Goal: Task Accomplishment & Management: Manage account settings

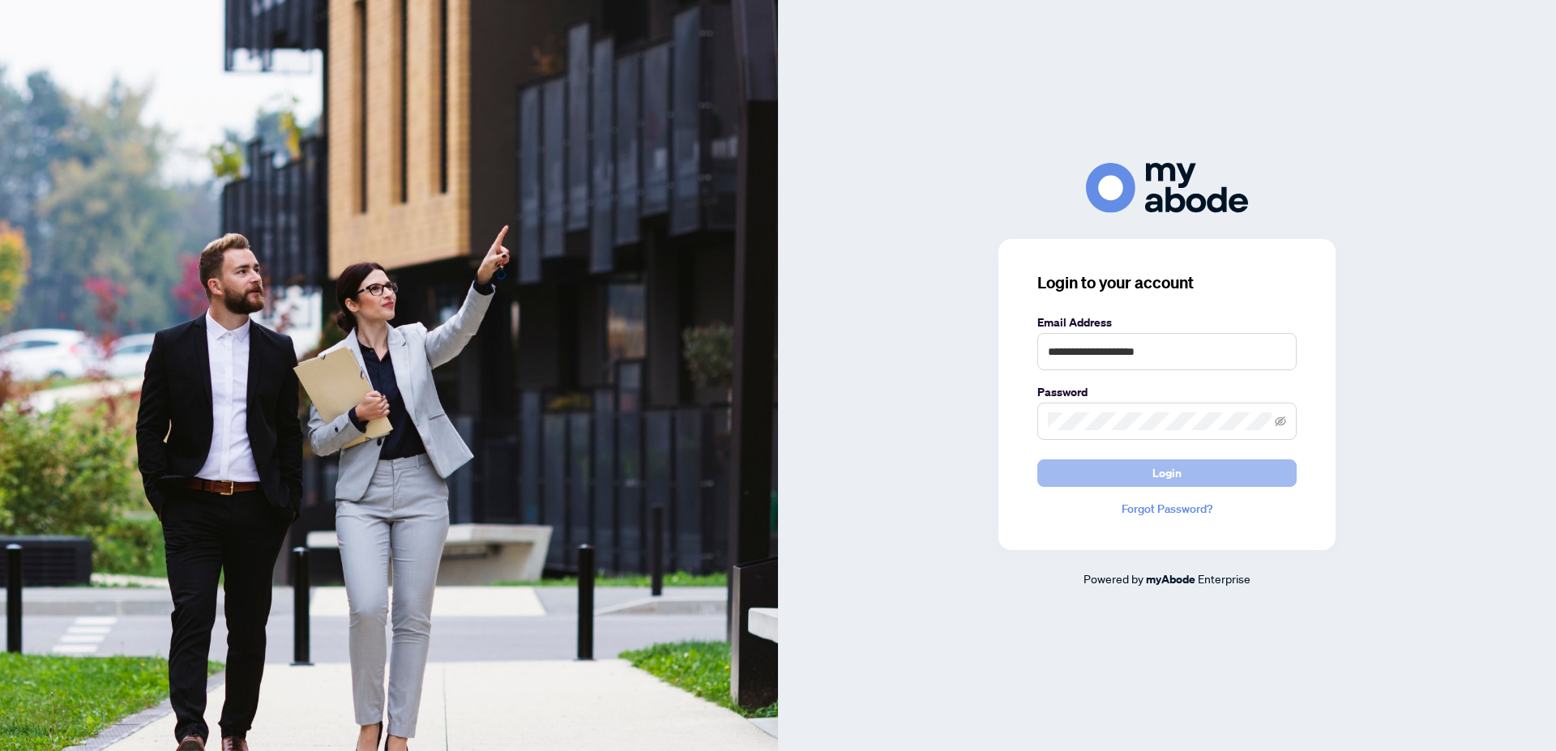
click at [1189, 464] on button "Login" at bounding box center [1166, 474] width 259 height 28
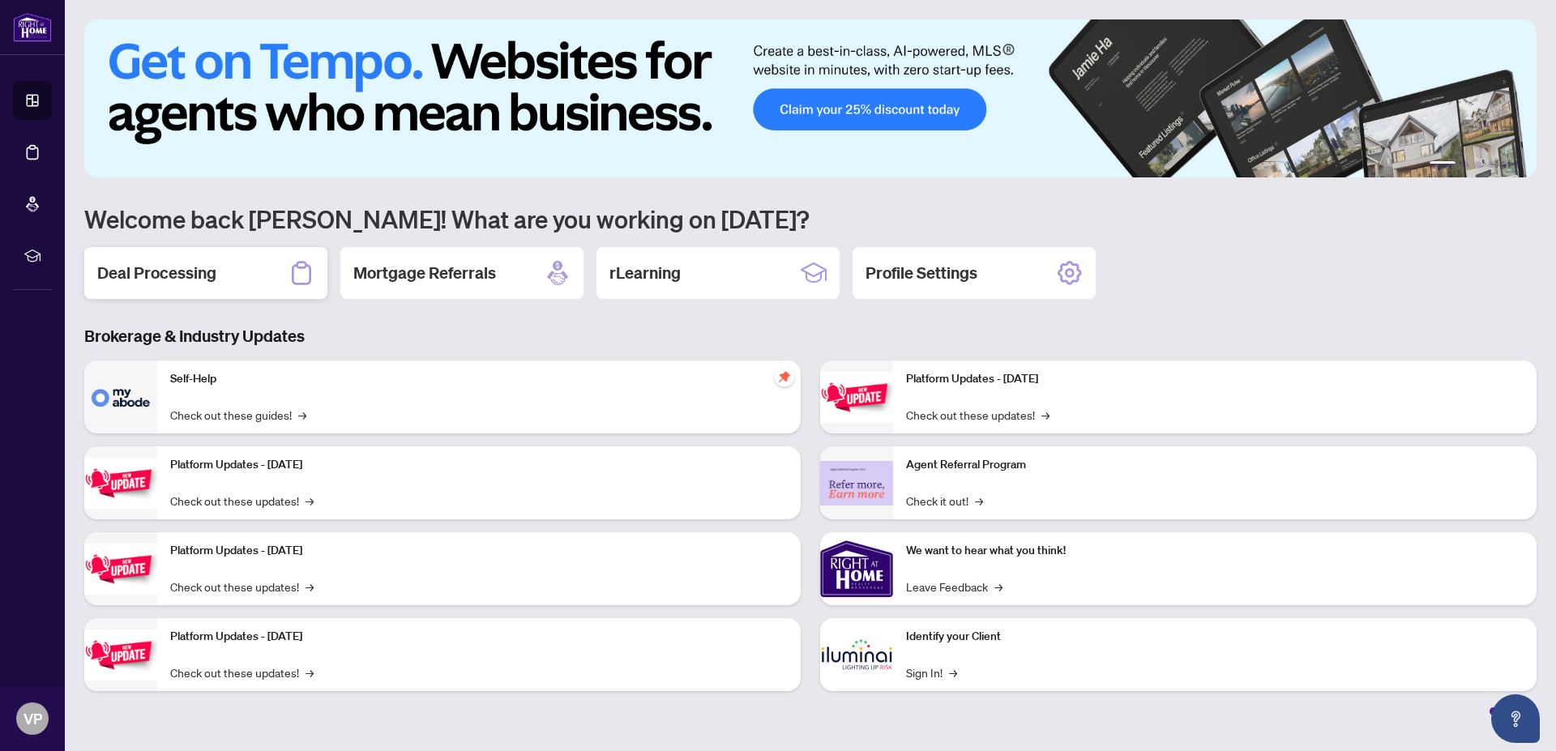
click at [205, 268] on h2 "Deal Processing" at bounding box center [156, 273] width 119 height 23
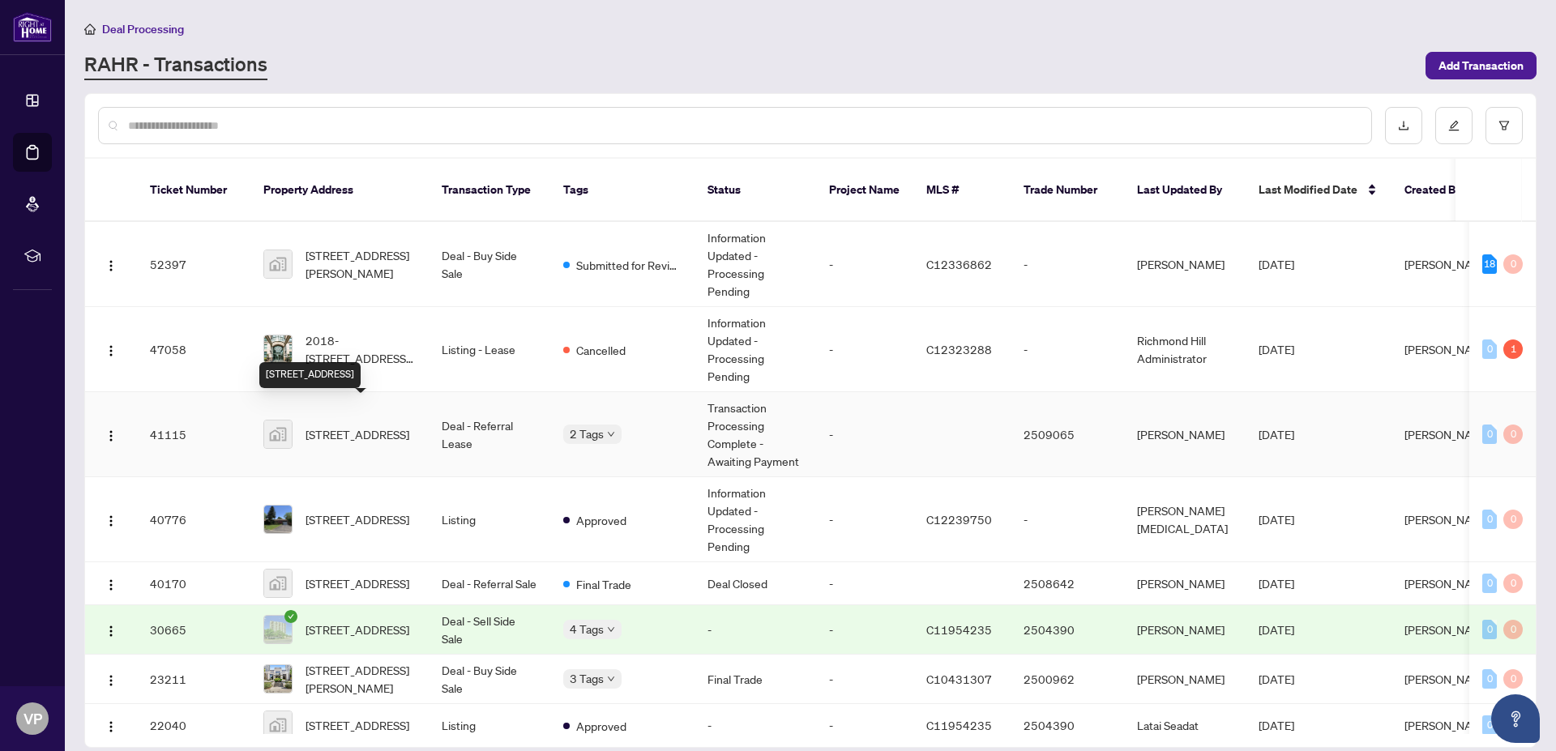
click at [361, 426] on span "[STREET_ADDRESS]" at bounding box center [358, 435] width 104 height 18
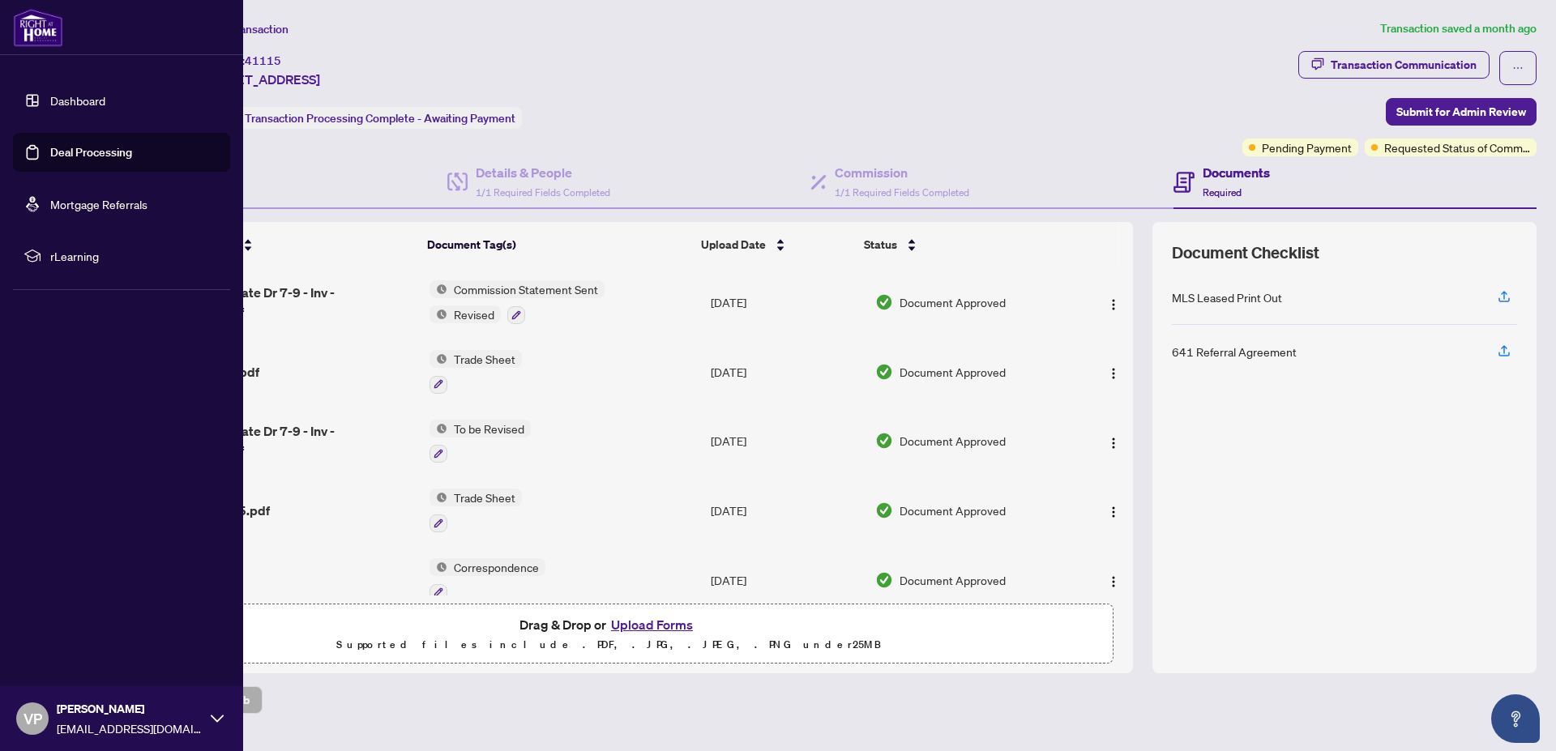
click at [75, 100] on link "Dashboard" at bounding box center [77, 100] width 55 height 15
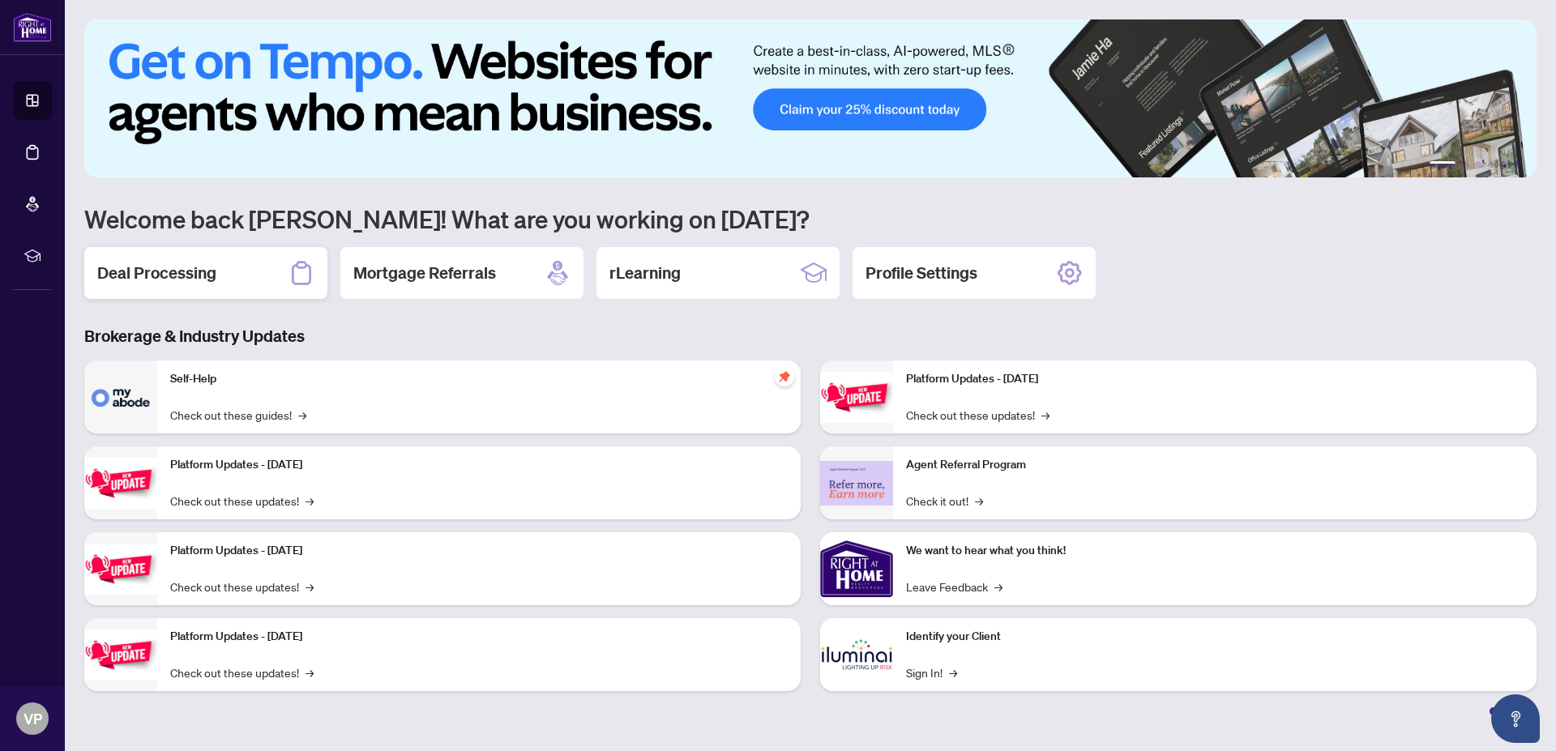
click at [176, 269] on h2 "Deal Processing" at bounding box center [156, 273] width 119 height 23
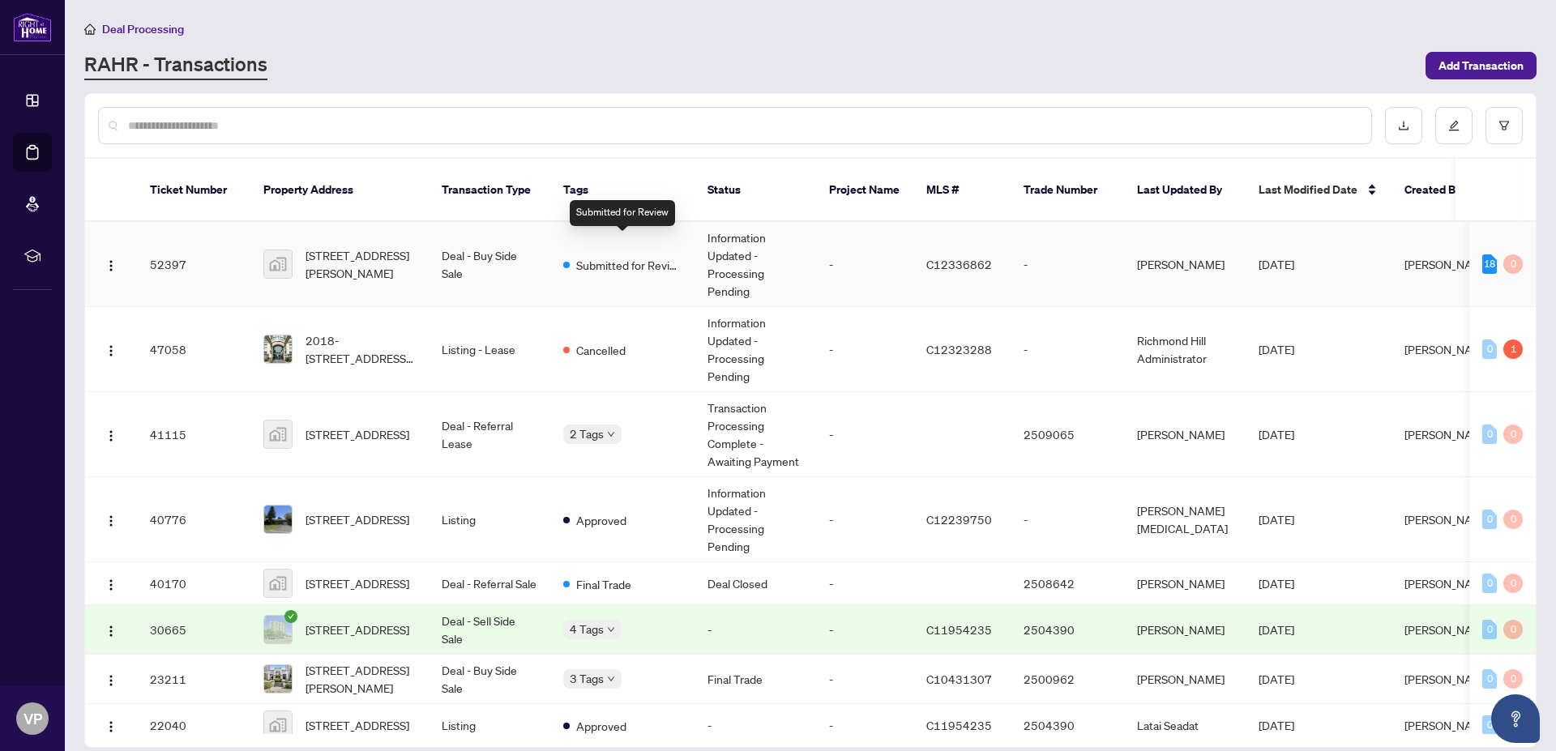
click at [608, 256] on span "Submitted for Review" at bounding box center [628, 265] width 105 height 18
